Goal: Task Accomplishment & Management: Use online tool/utility

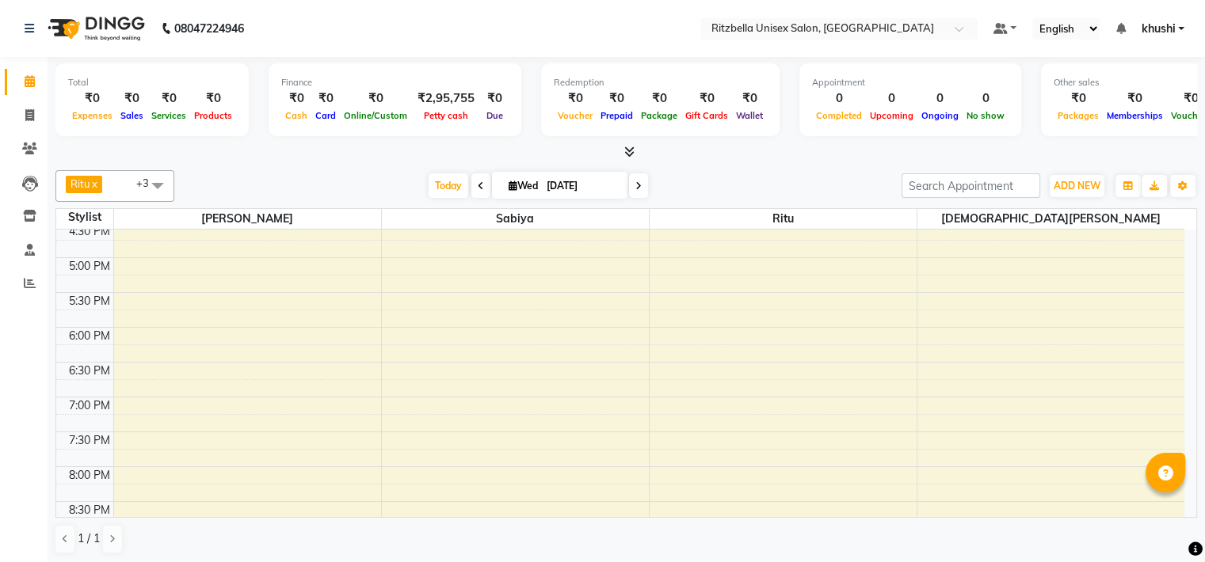
scroll to position [529, 0]
click at [186, 259] on div "9:00 AM 9:30 AM 10:00 AM 10:30 AM 11:00 AM 11:30 AM 12:00 PM 12:30 PM 1:00 PM 1…" at bounding box center [620, 154] width 1128 height 906
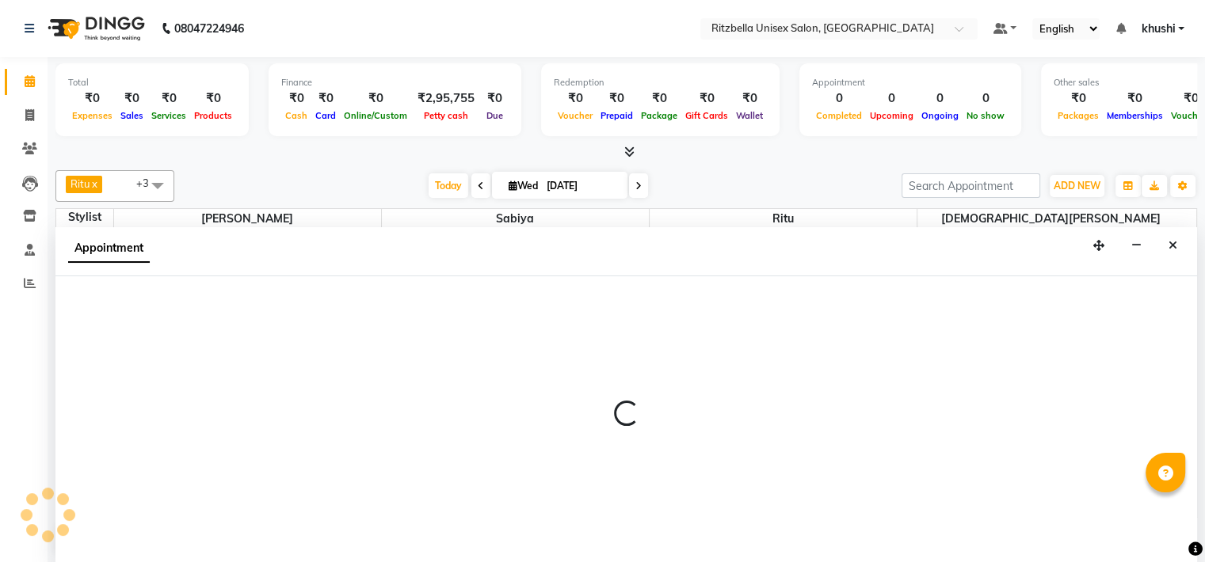
scroll to position [1, 0]
select select "59016"
select select "1020"
select select "tentative"
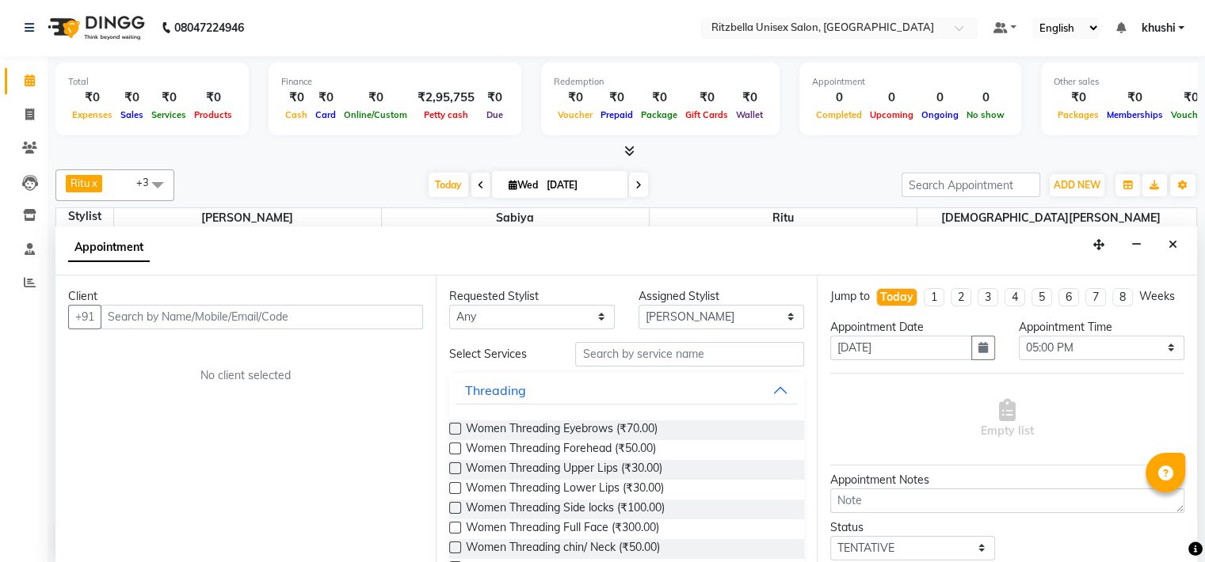
click at [162, 311] on input "text" at bounding box center [262, 317] width 322 height 25
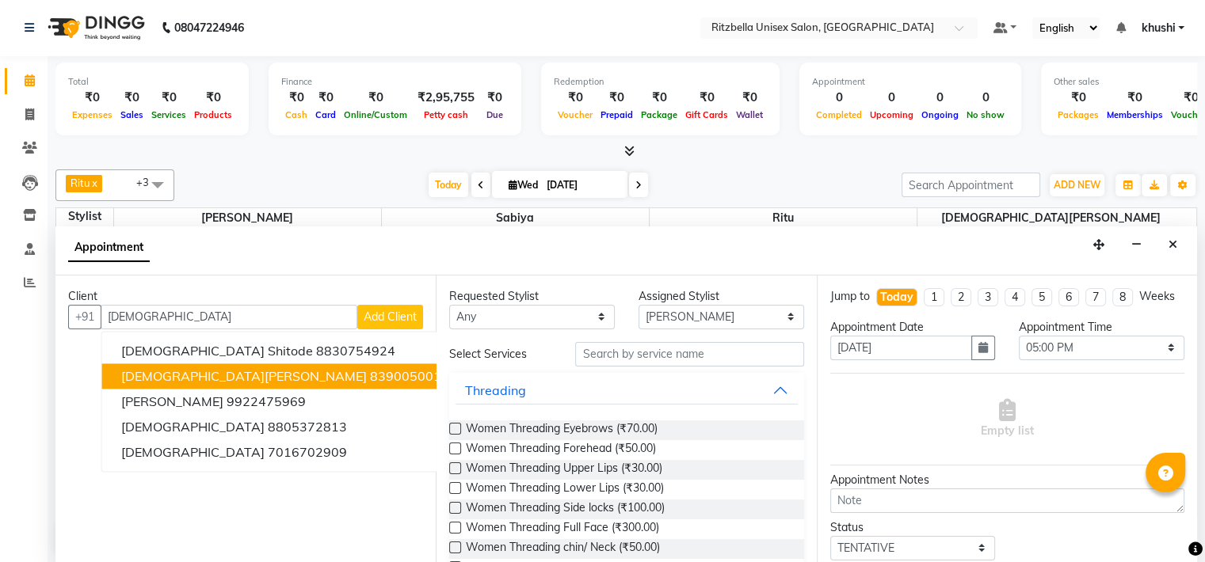
click at [160, 375] on span "[DEMOGRAPHIC_DATA][PERSON_NAME]" at bounding box center [244, 376] width 246 height 16
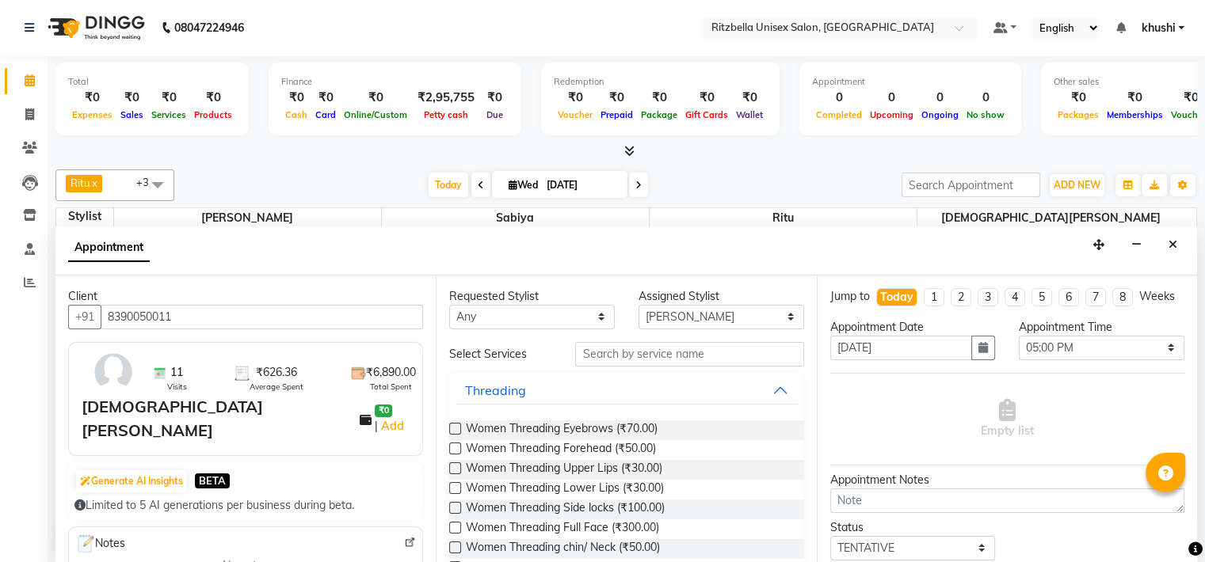
type input "8390050011"
click at [665, 354] on input "text" at bounding box center [689, 354] width 228 height 25
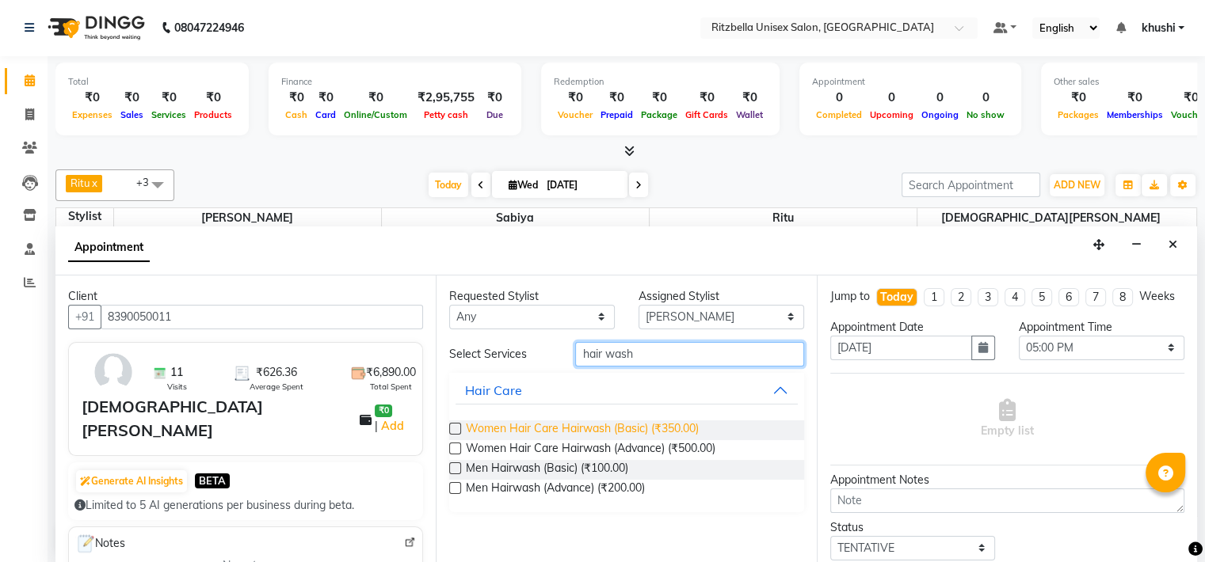
type input "hair wash"
click at [646, 429] on span "Women Hair Care Hairwash (Basic) (₹350.00)" at bounding box center [582, 431] width 233 height 20
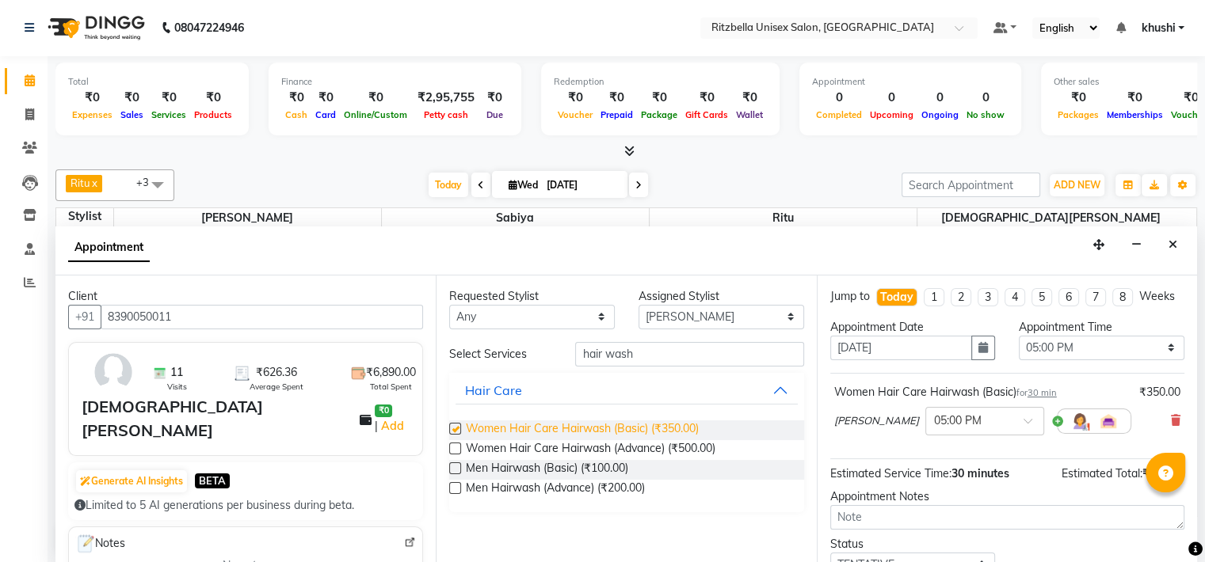
checkbox input "false"
click at [742, 314] on select "Select [PERSON_NAME] Ritu [PERSON_NAME] [PERSON_NAME][DEMOGRAPHIC_DATA] [PERSON…" at bounding box center [722, 317] width 166 height 25
select select "53541"
click at [639, 305] on select "Select [PERSON_NAME] Ritu [PERSON_NAME] [PERSON_NAME][DEMOGRAPHIC_DATA] [PERSON…" at bounding box center [722, 317] width 166 height 25
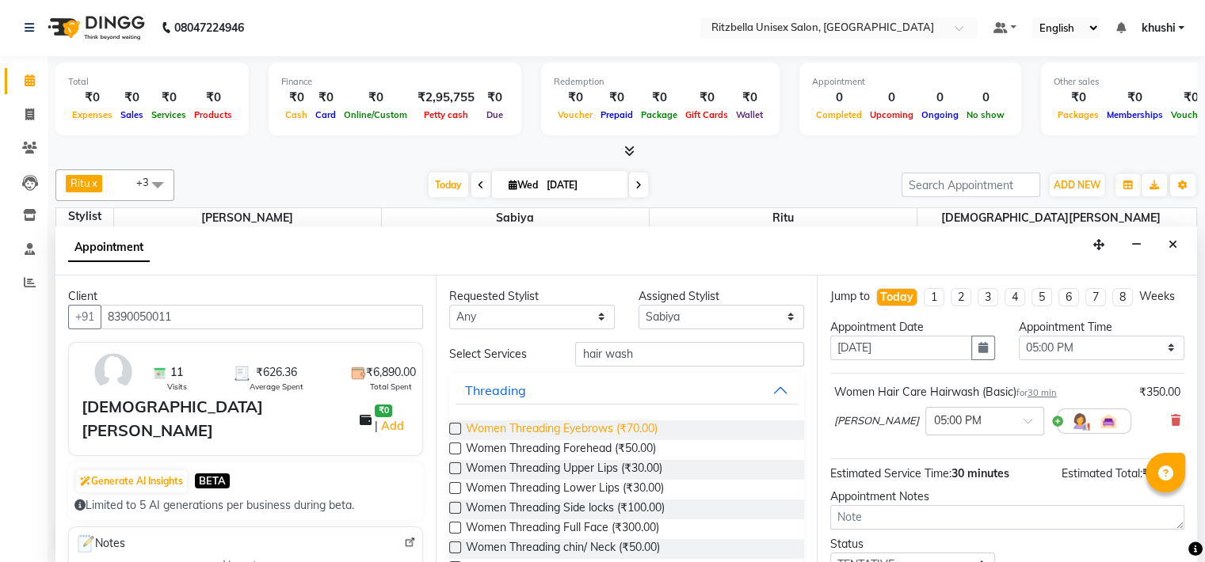
click at [624, 426] on span "Women Threading Eyebrows (₹70.00)" at bounding box center [562, 431] width 192 height 20
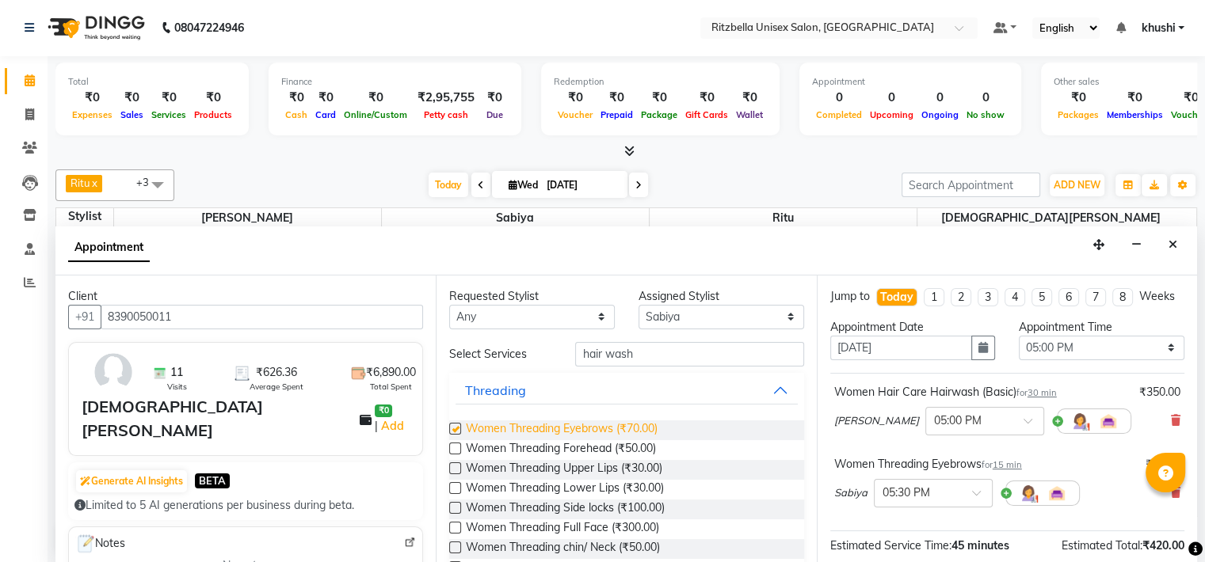
checkbox input "false"
click at [625, 460] on span "Women Threading Upper Lips (₹30.00)" at bounding box center [564, 470] width 196 height 20
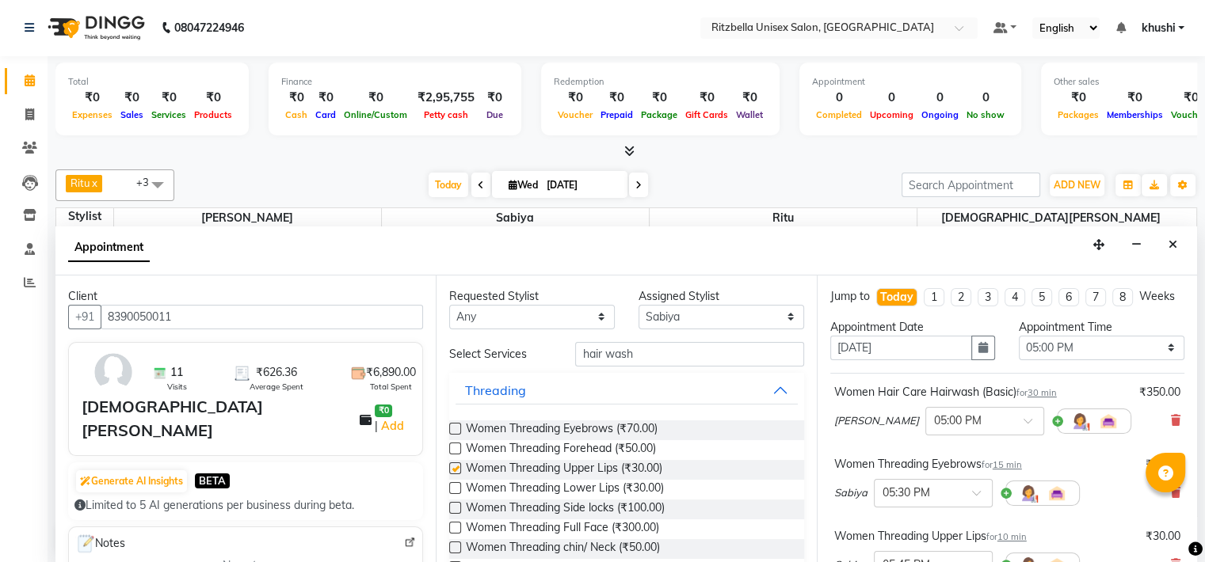
checkbox input "false"
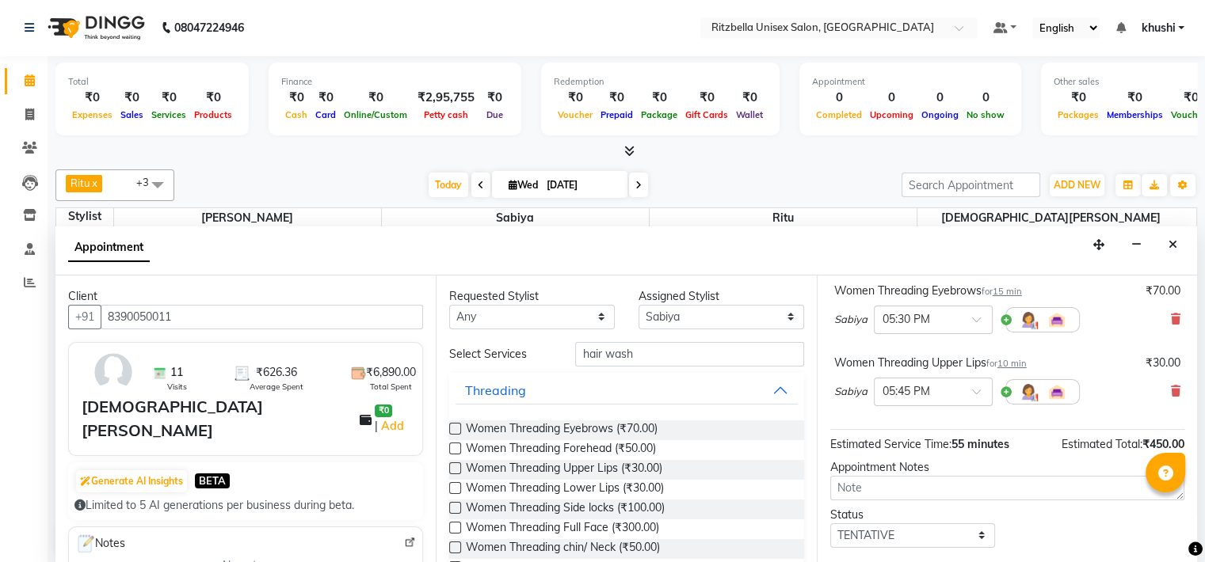
scroll to position [272, 0]
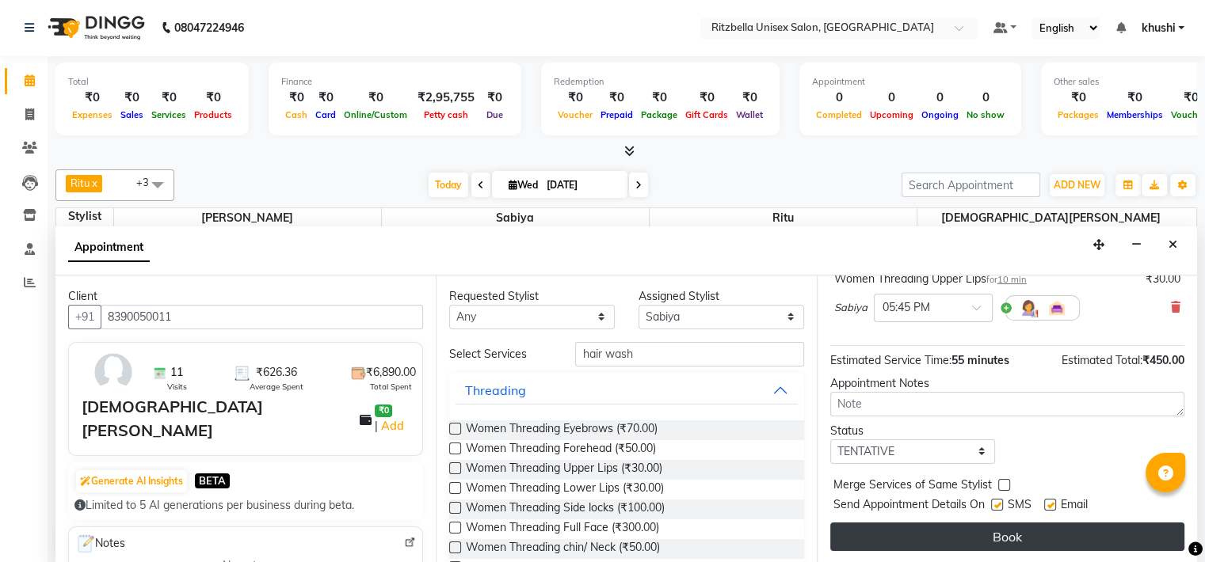
click at [1001, 533] on button "Book" at bounding box center [1007, 537] width 354 height 29
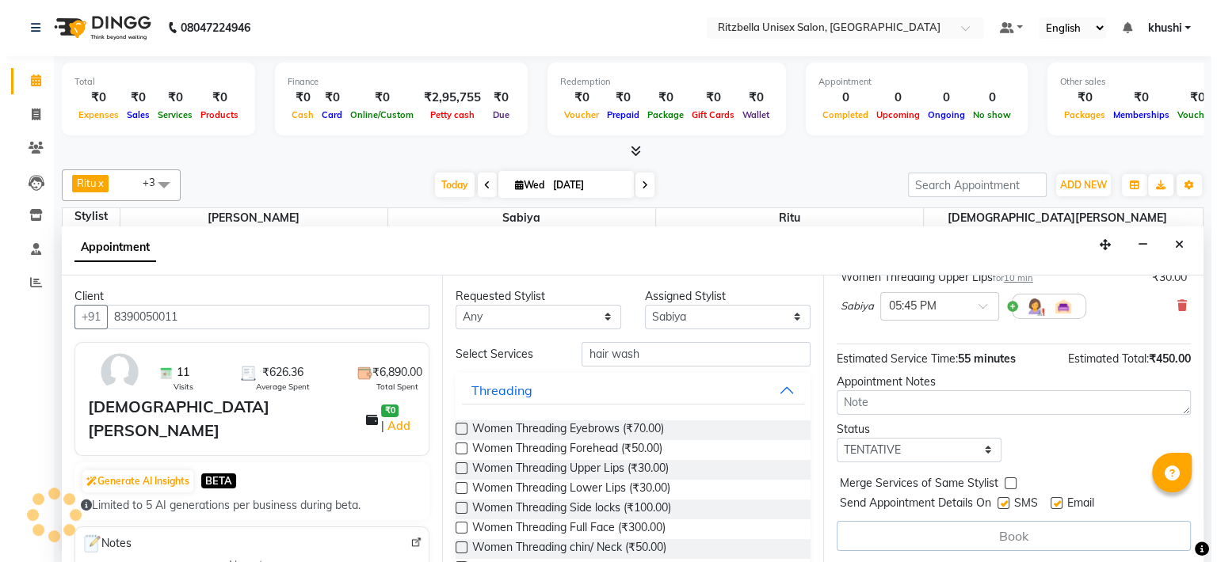
scroll to position [0, 0]
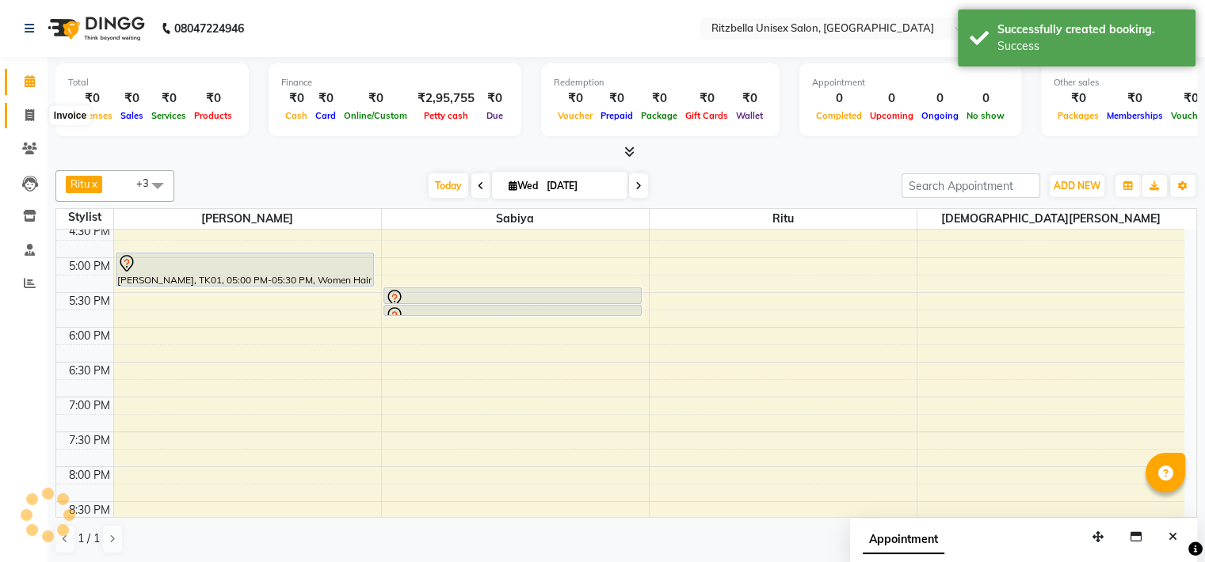
click at [28, 107] on span at bounding box center [30, 116] width 28 height 18
select select "service"
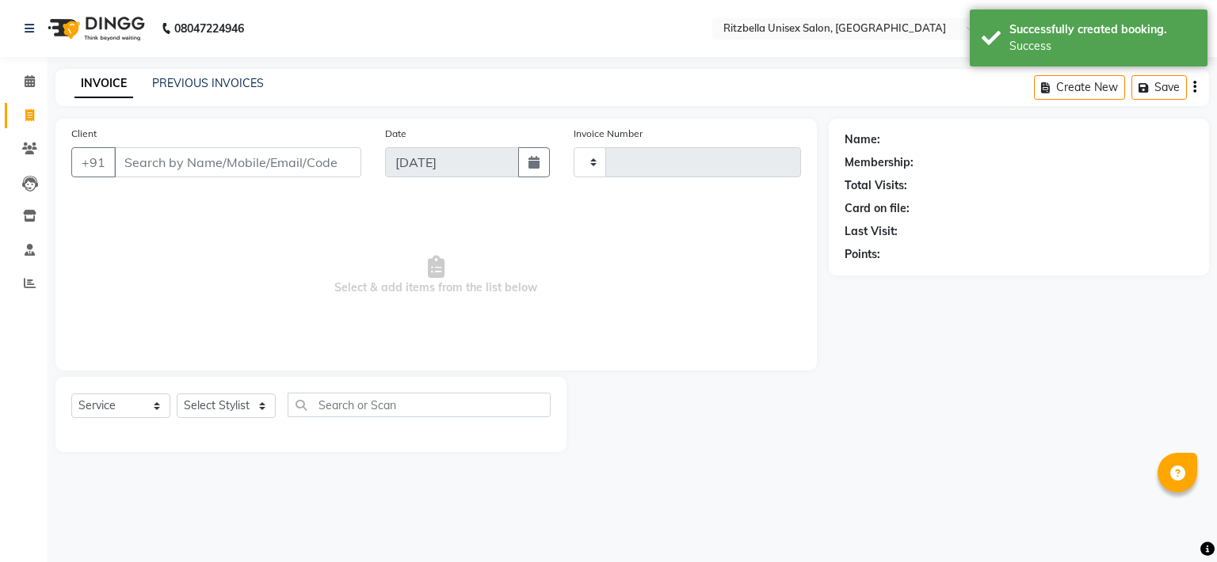
type input "0847"
select select "6870"
